Goal: Task Accomplishment & Management: Manage account settings

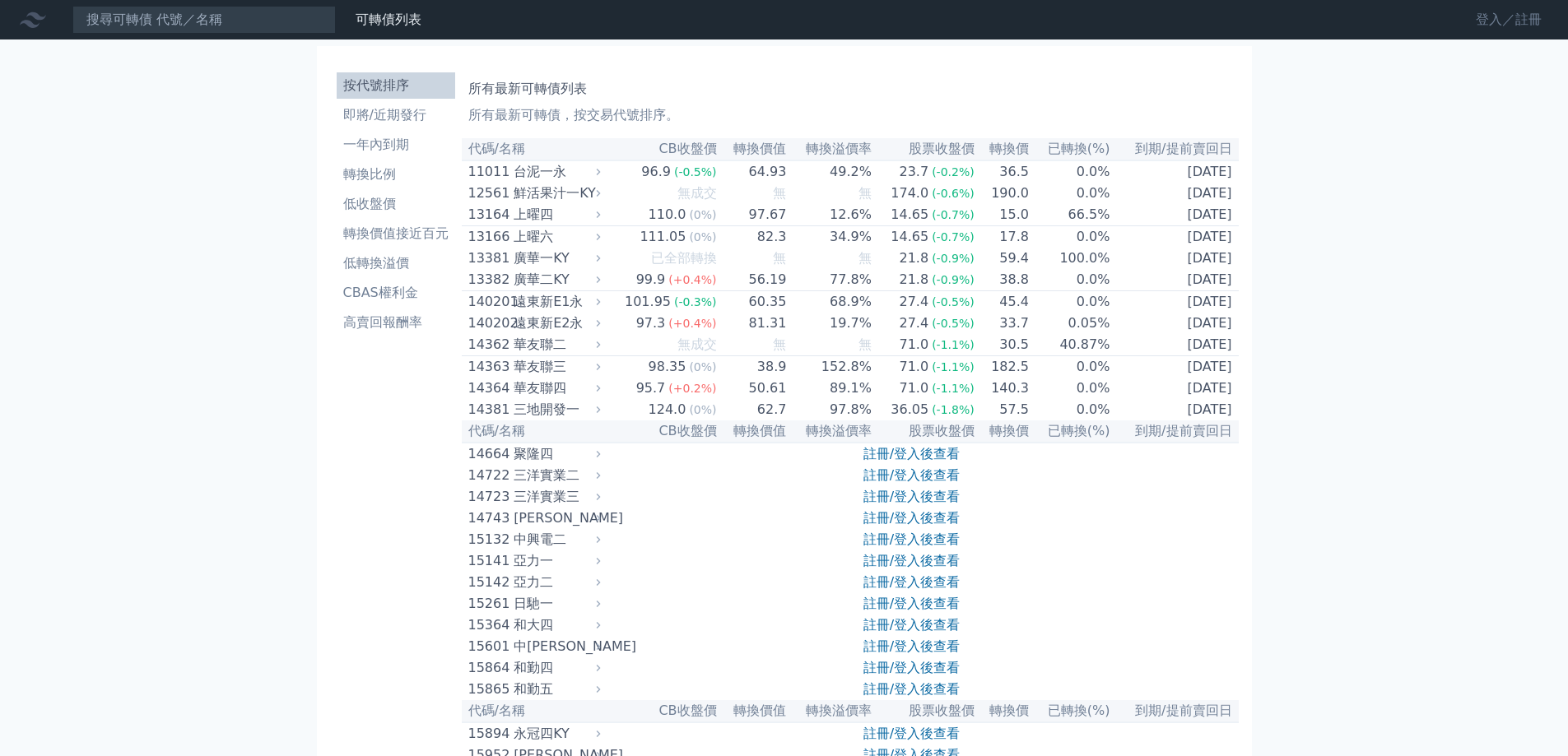
click at [1503, 16] on link "登入／註冊" at bounding box center [1509, 20] width 93 height 26
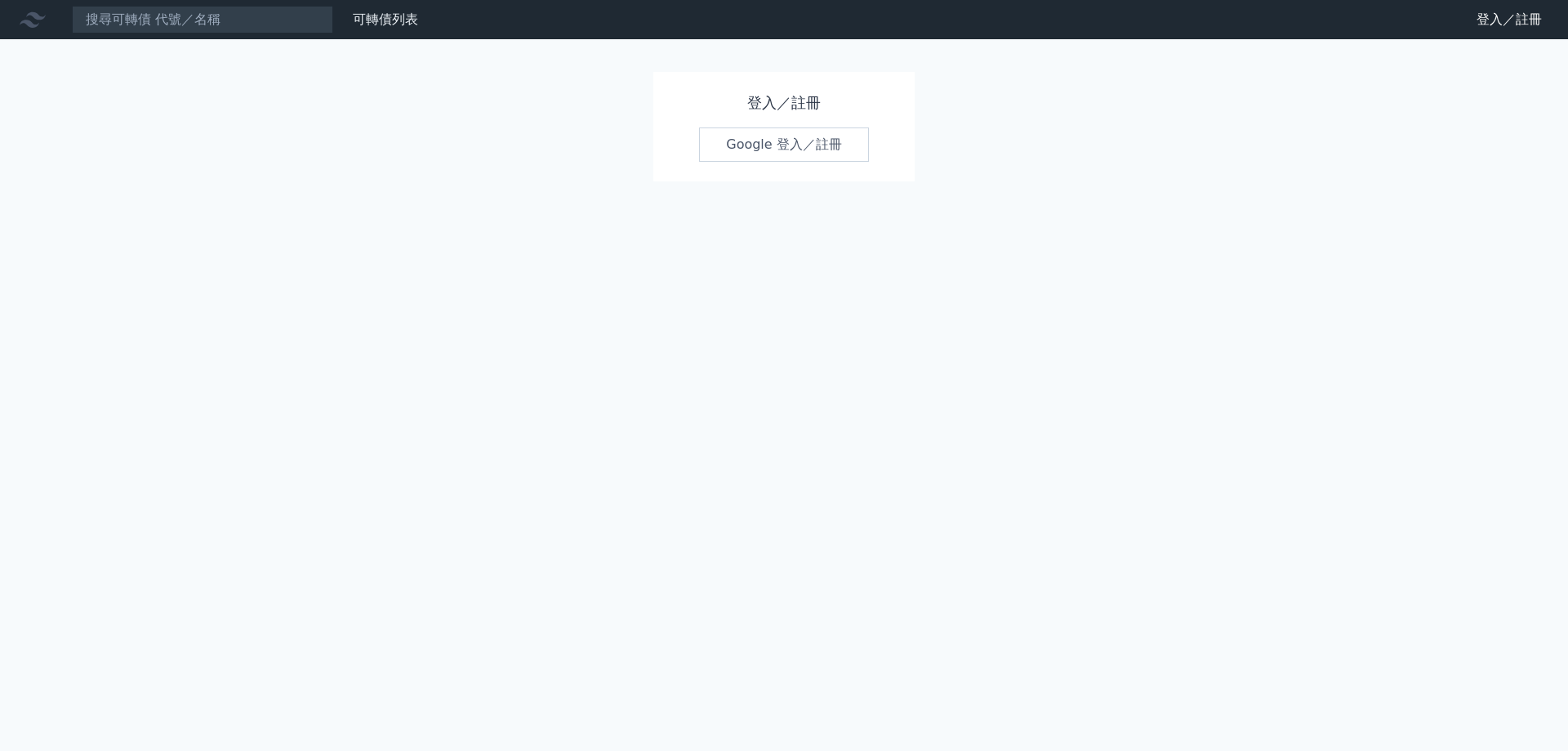
click at [819, 151] on link "Google 登入／註冊" at bounding box center [784, 145] width 170 height 35
